Goal: Contribute content: Contribute content

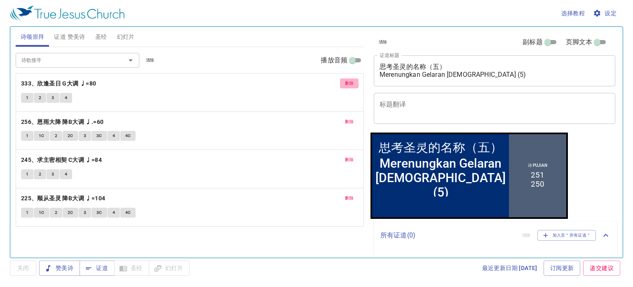
click at [350, 81] on span "删除" at bounding box center [349, 83] width 9 height 7
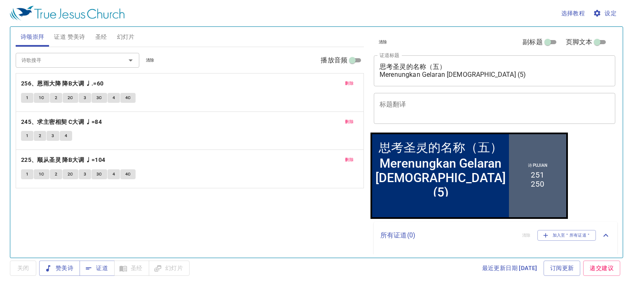
click at [350, 81] on span "删除" at bounding box center [349, 83] width 9 height 7
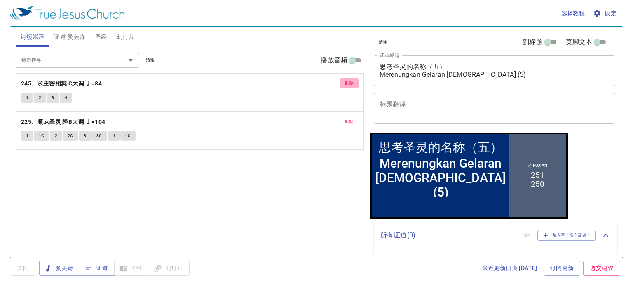
click at [350, 81] on span "删除" at bounding box center [349, 83] width 9 height 7
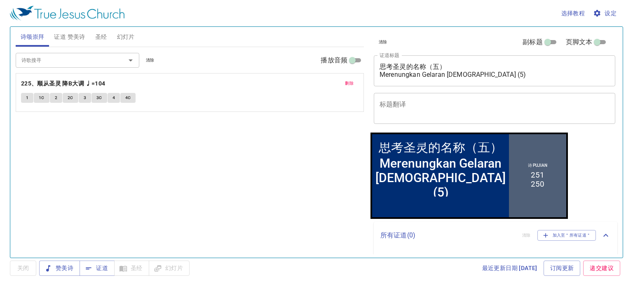
click at [351, 81] on span "删除" at bounding box center [349, 83] width 9 height 7
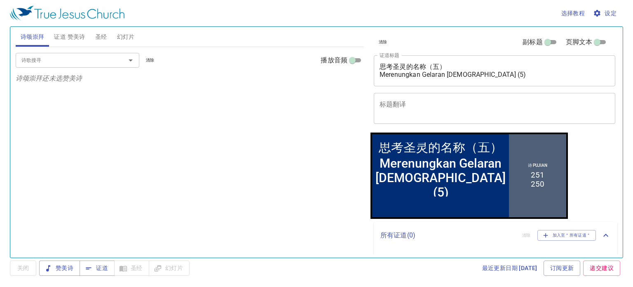
click at [68, 60] on input "诗歌搜寻" at bounding box center [65, 59] width 94 height 9
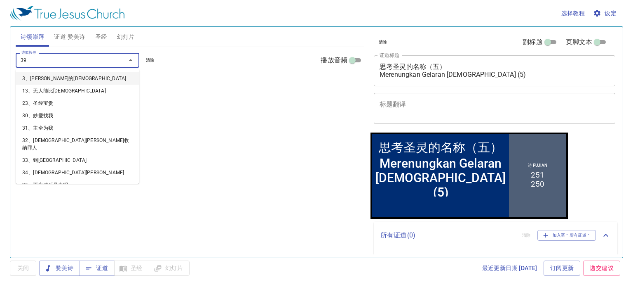
type input "398"
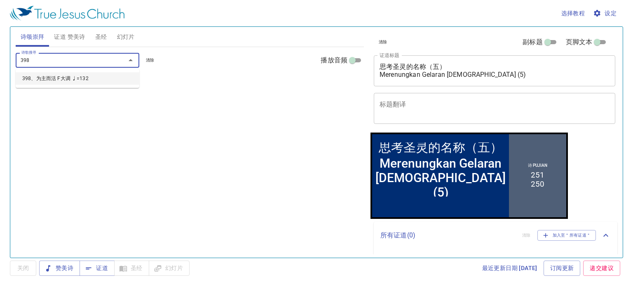
click at [76, 77] on li "398、为主而活 F大调 ♩=132" at bounding box center [78, 78] width 124 height 12
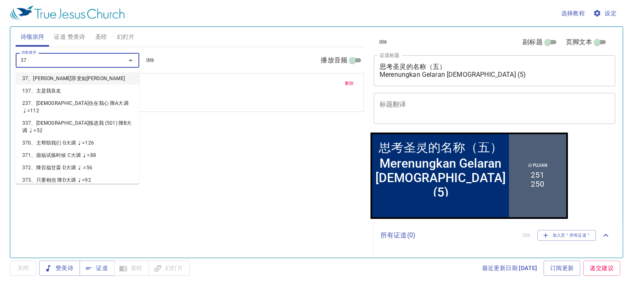
type input "378"
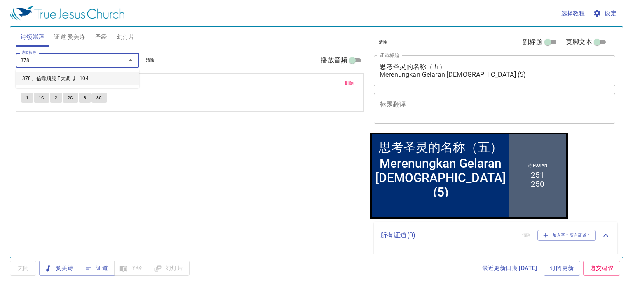
click at [76, 77] on li "378、信靠顺服 F大调 ♩=104" at bounding box center [78, 78] width 124 height 12
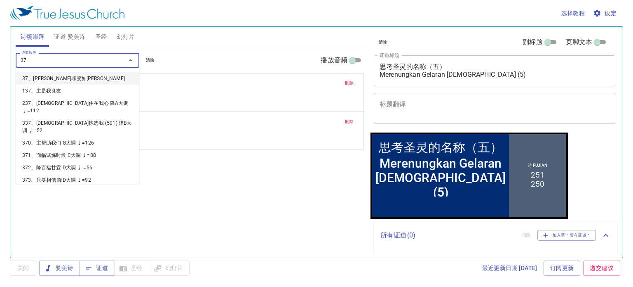
type input "379"
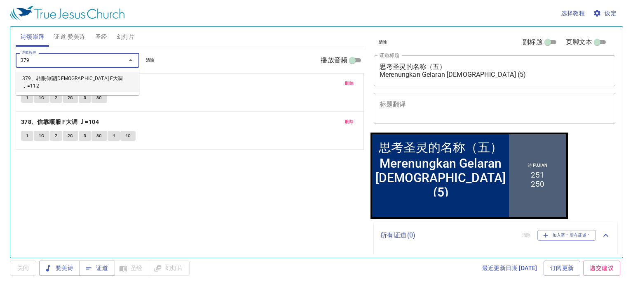
click at [76, 77] on li "379、转眼仰望耶稣 F大调 ♩=112" at bounding box center [78, 82] width 124 height 20
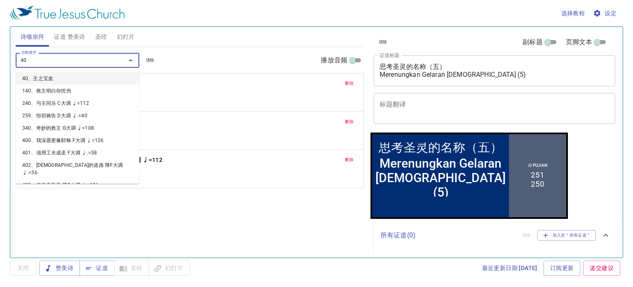
type input "400"
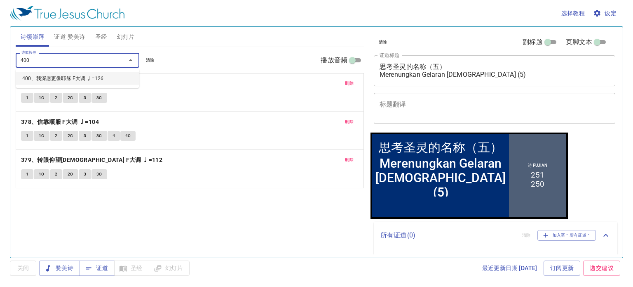
click at [76, 75] on li "400、我深愿更像耶稣 F大调 ♩=126" at bounding box center [78, 78] width 124 height 12
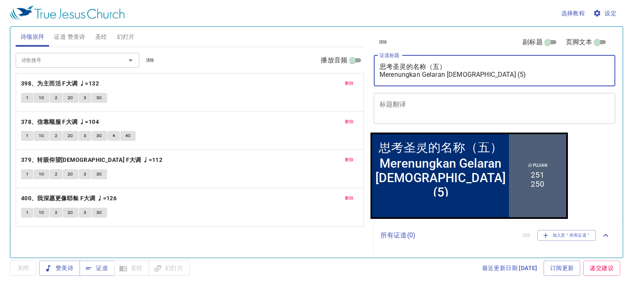
drag, startPoint x: 506, startPoint y: 74, endPoint x: 378, endPoint y: 64, distance: 129.0
click at [378, 64] on div "思考圣灵的名称（五） Merenungkan Gelaran Roh Kudus (5) x 证道标题" at bounding box center [495, 70] width 242 height 31
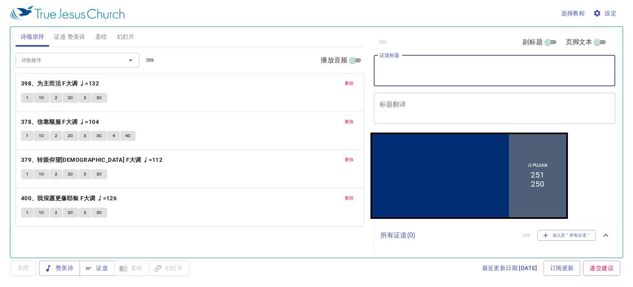
click at [77, 36] on span "证道 赞美诗" at bounding box center [69, 37] width 31 height 10
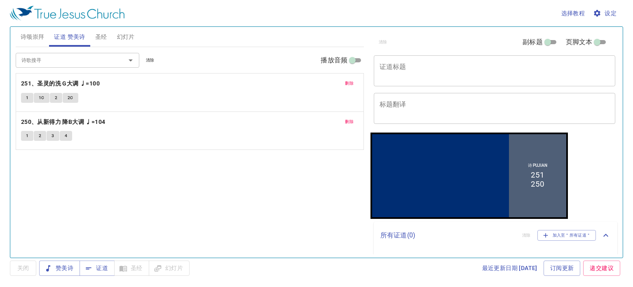
click at [346, 85] on span "删除" at bounding box center [349, 83] width 9 height 7
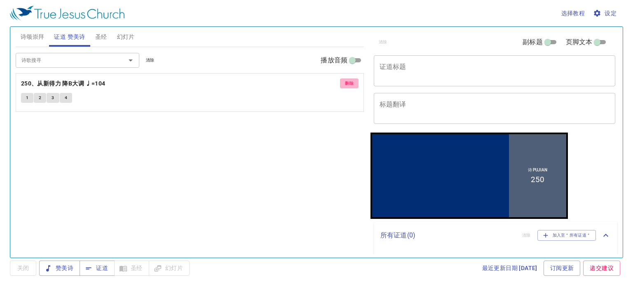
click at [348, 83] on span "删除" at bounding box center [349, 83] width 9 height 7
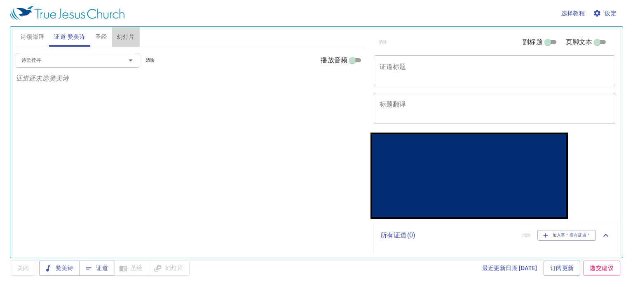
click at [127, 36] on span "幻灯片" at bounding box center [126, 37] width 18 height 10
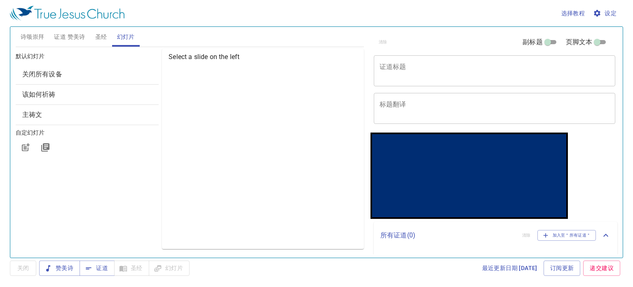
click at [53, 77] on span "关闭所有设备" at bounding box center [42, 74] width 40 height 8
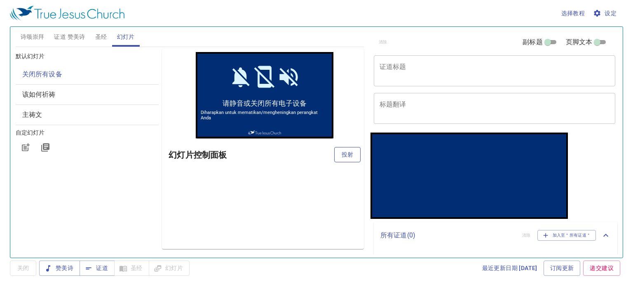
click at [348, 154] on span "投射" at bounding box center [347, 154] width 13 height 10
click at [22, 271] on span "关闭" at bounding box center [22, 268] width 13 height 10
click at [163, 264] on span "幻灯片" at bounding box center [169, 268] width 28 height 10
drag, startPoint x: 23, startPoint y: 268, endPoint x: 33, endPoint y: 271, distance: 10.1
click at [24, 268] on span "关闭" at bounding box center [22, 268] width 13 height 10
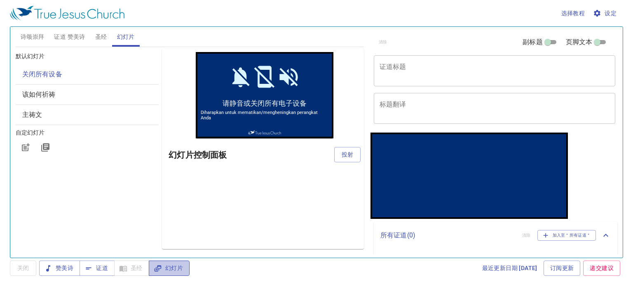
click at [170, 271] on span "幻灯片" at bounding box center [169, 268] width 28 height 10
click at [25, 269] on span "关闭" at bounding box center [22, 268] width 13 height 10
click at [169, 266] on span "幻灯片" at bounding box center [169, 268] width 28 height 10
click at [253, 194] on div "预览 幻灯片控制面板" at bounding box center [263, 149] width 202 height 200
click at [62, 265] on span "赞美诗" at bounding box center [60, 268] width 28 height 10
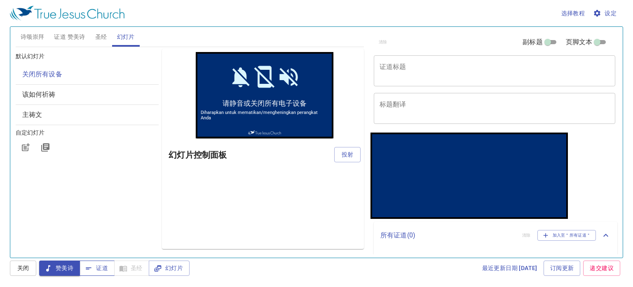
click at [99, 268] on span "证道" at bounding box center [97, 268] width 22 height 10
click at [78, 271] on button "赞美诗" at bounding box center [59, 267] width 41 height 15
click at [169, 268] on span "幻灯片" at bounding box center [169, 268] width 28 height 10
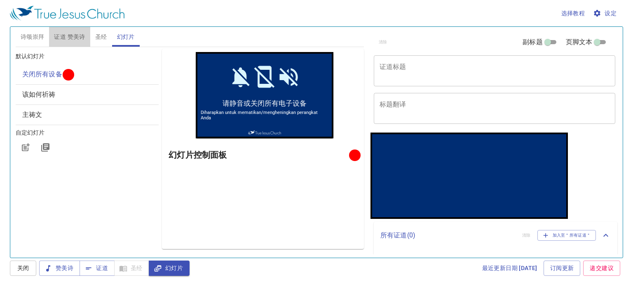
click at [73, 39] on span "证道 赞美诗" at bounding box center [69, 37] width 31 height 10
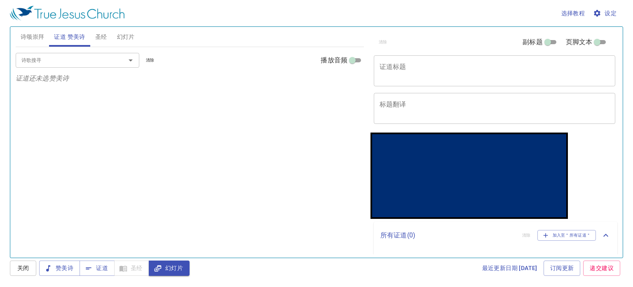
click at [40, 33] on span "诗颂崇拜" at bounding box center [33, 37] width 24 height 10
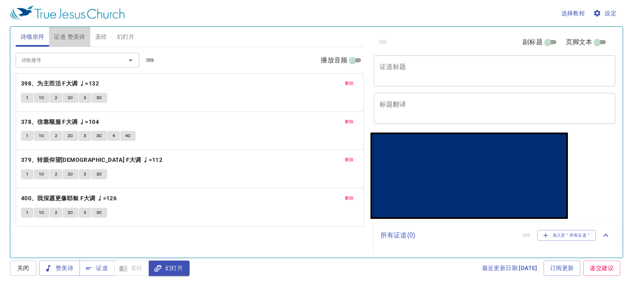
click at [68, 40] on span "证道 赞美诗" at bounding box center [69, 37] width 31 height 10
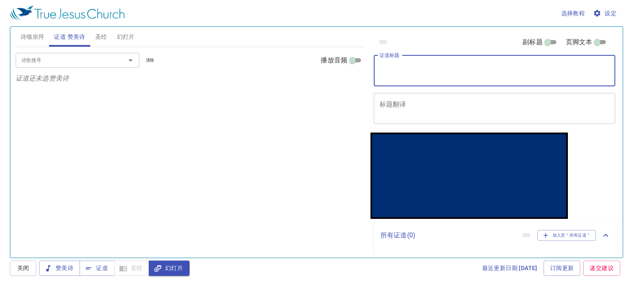
click at [414, 75] on textarea "证道标题" at bounding box center [495, 71] width 230 height 16
type textarea "w"
type textarea "让我走得更远"
click at [83, 59] on input "诗歌搜寻" at bounding box center [65, 59] width 94 height 9
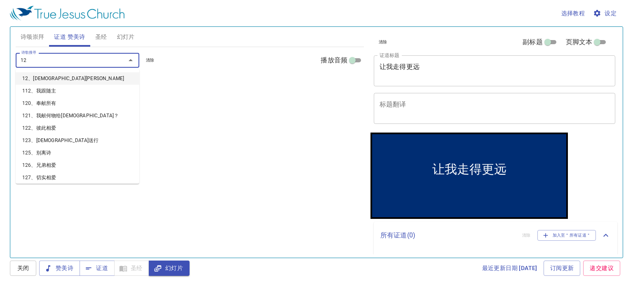
type input "129"
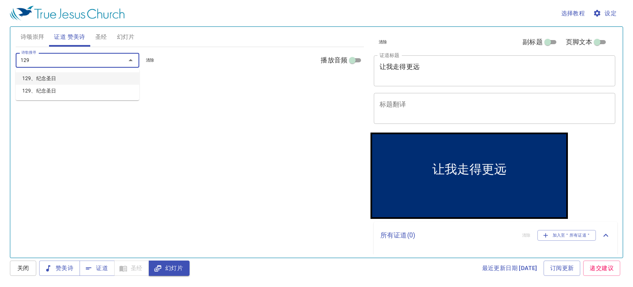
click at [55, 75] on li "129、纪念圣日" at bounding box center [78, 78] width 124 height 12
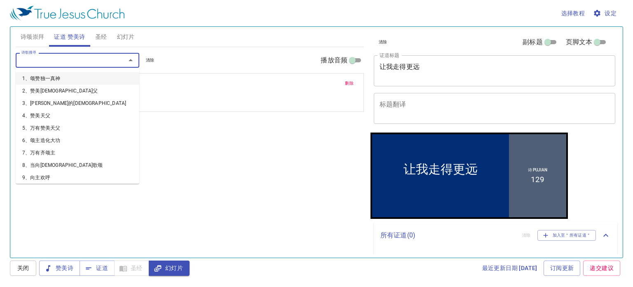
click at [49, 63] on input "诗歌搜寻" at bounding box center [65, 59] width 94 height 9
type input "2"
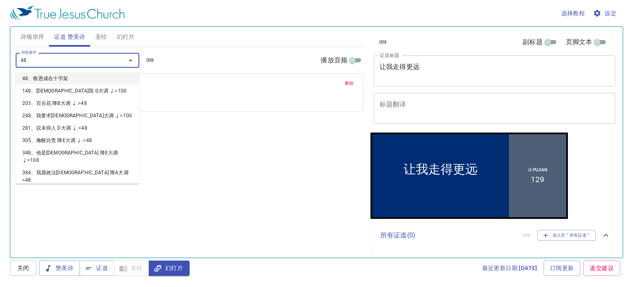
type input "485"
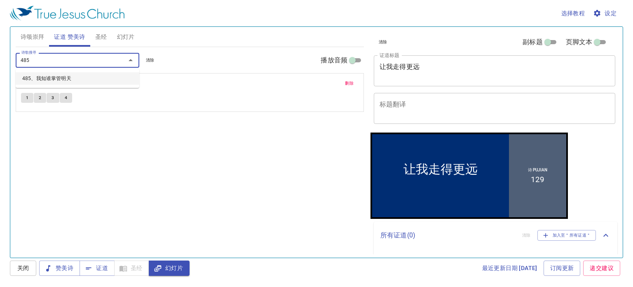
click at [48, 76] on li "485、我知谁掌管明天" at bounding box center [78, 78] width 124 height 12
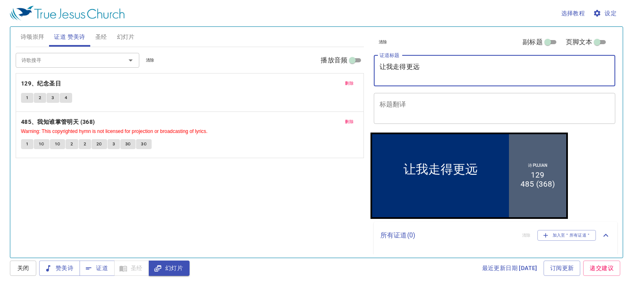
drag, startPoint x: 426, startPoint y: 69, endPoint x: 383, endPoint y: 69, distance: 42.9
click at [383, 69] on textarea "让我走得更远" at bounding box center [495, 71] width 230 height 16
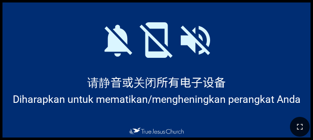
drag, startPoint x: 302, startPoint y: 130, endPoint x: 620, endPoint y: 157, distance: 319.5
click at [302, 130] on icon "button" at bounding box center [300, 127] width 10 height 10
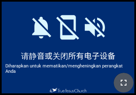
click at [119, 83] on icon "button" at bounding box center [123, 83] width 10 height 10
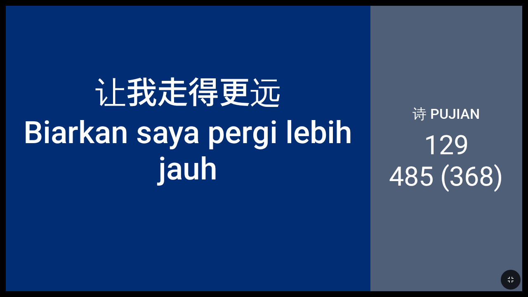
click at [193, 151] on div "让我走得更远 Biarkan saya pergi lebih jauh" at bounding box center [188, 127] width 353 height 119
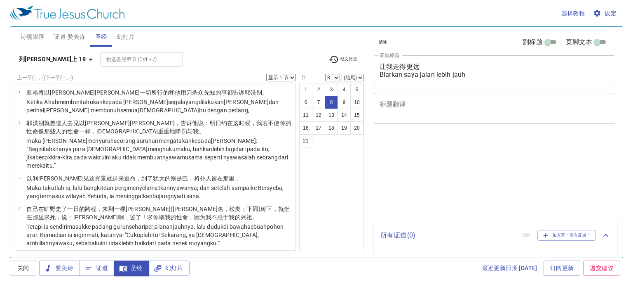
select select "8"
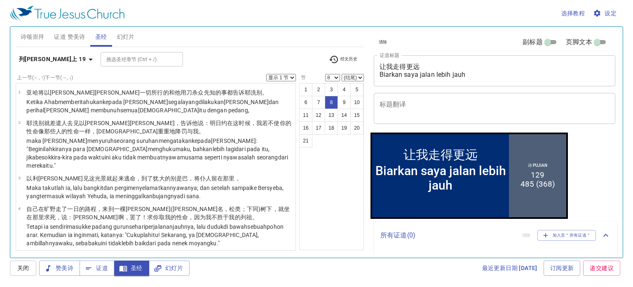
scroll to position [172, 0]
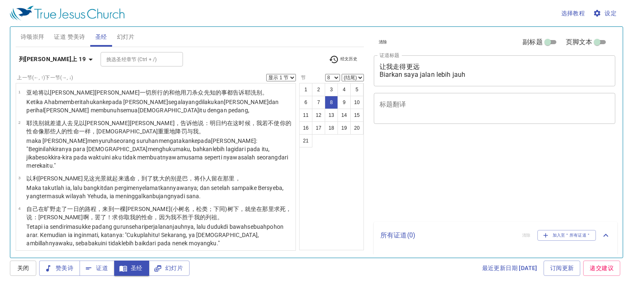
select select "8"
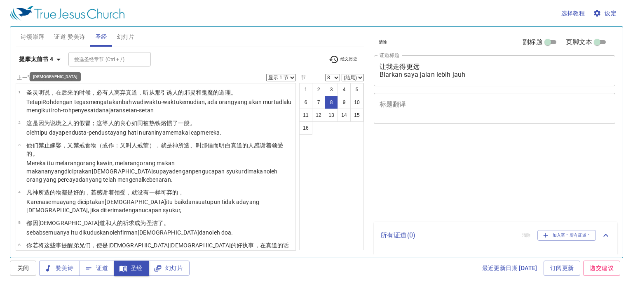
select select "8"
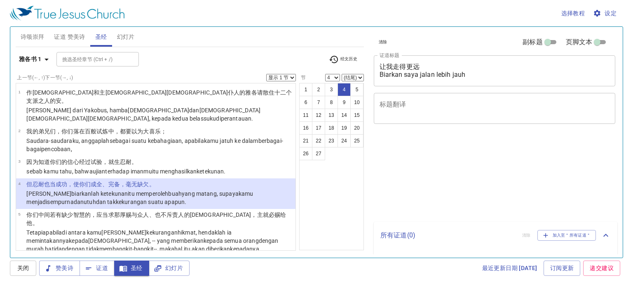
select select "4"
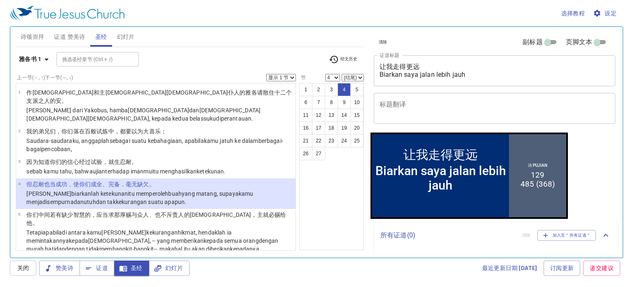
click at [46, 60] on icon "button" at bounding box center [47, 59] width 10 height 10
